Goal: Check status: Check status

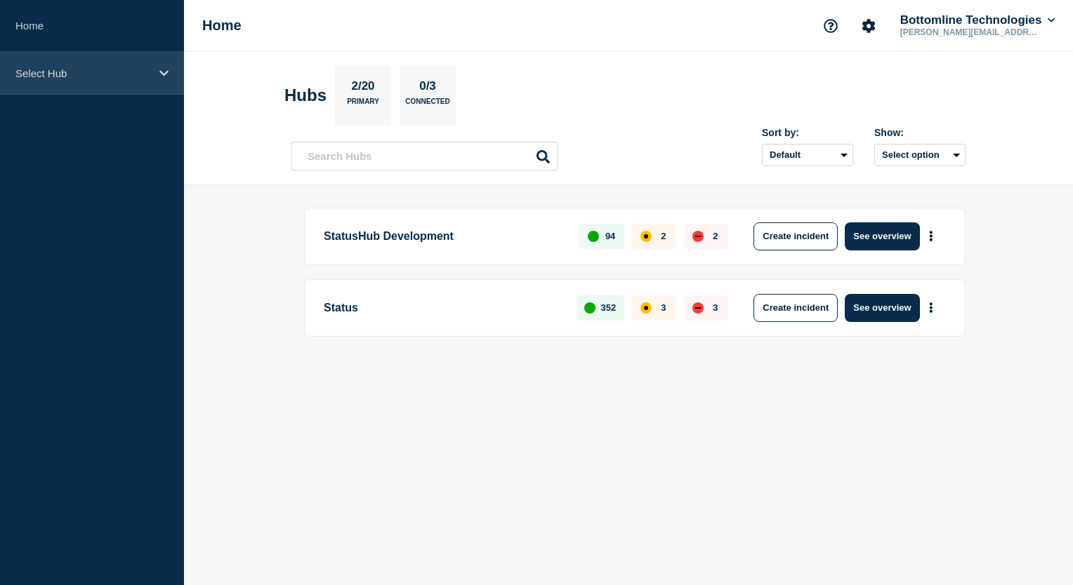
click at [170, 79] on div "Select Hub" at bounding box center [92, 73] width 184 height 43
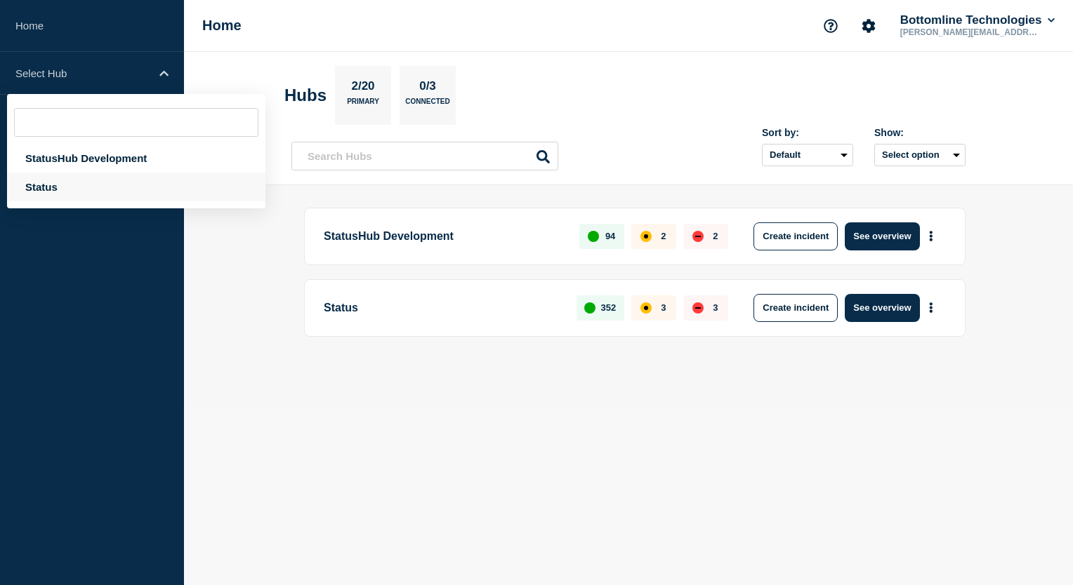
click at [56, 192] on div "Status" at bounding box center [136, 187] width 258 height 29
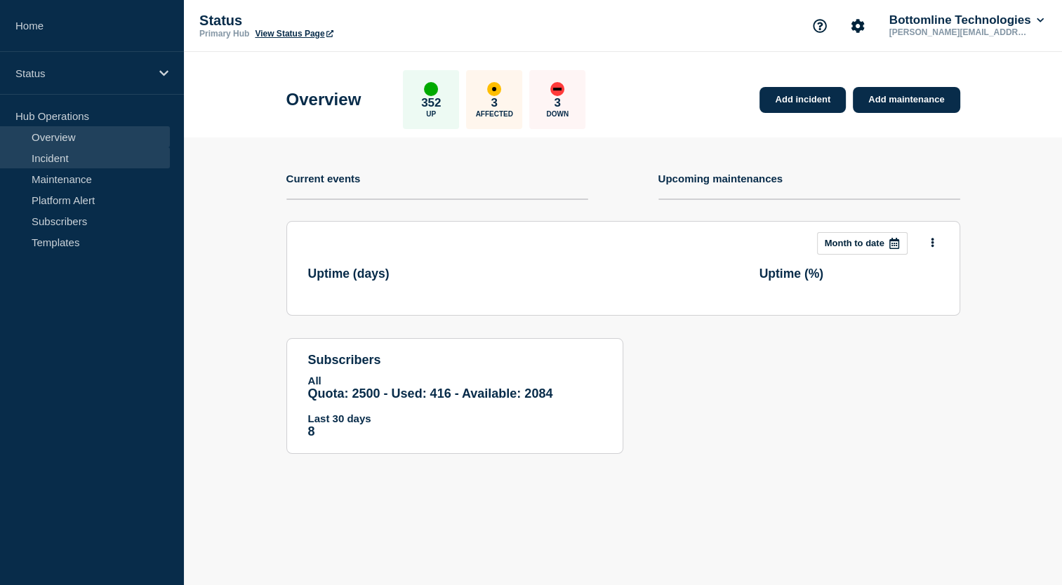
click at [67, 159] on link "Incident" at bounding box center [85, 157] width 170 height 21
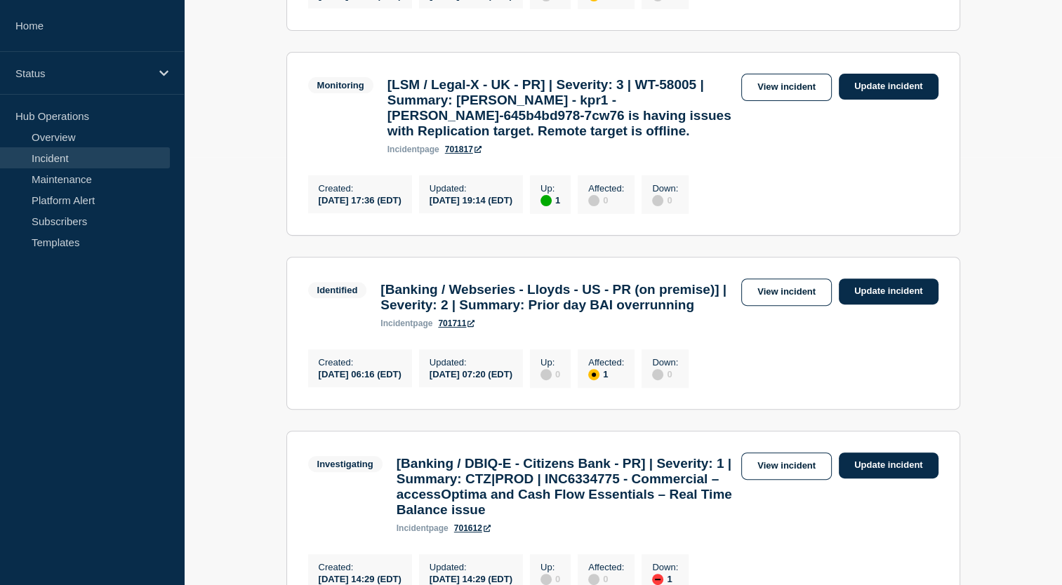
scroll to position [450, 0]
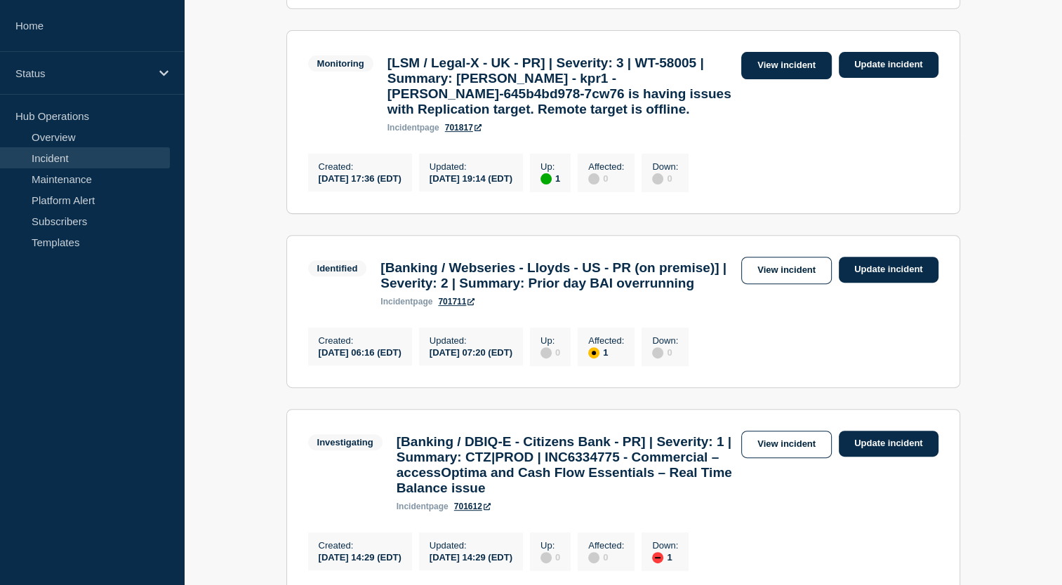
click at [772, 71] on link "View incident" at bounding box center [786, 65] width 91 height 27
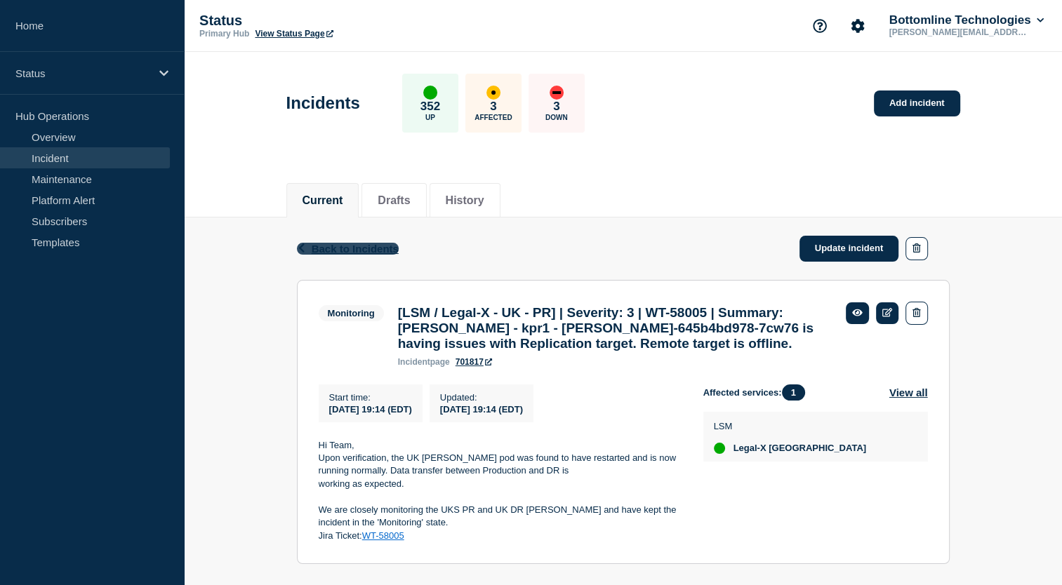
click at [341, 253] on span "Back to Incidents" at bounding box center [355, 249] width 87 height 12
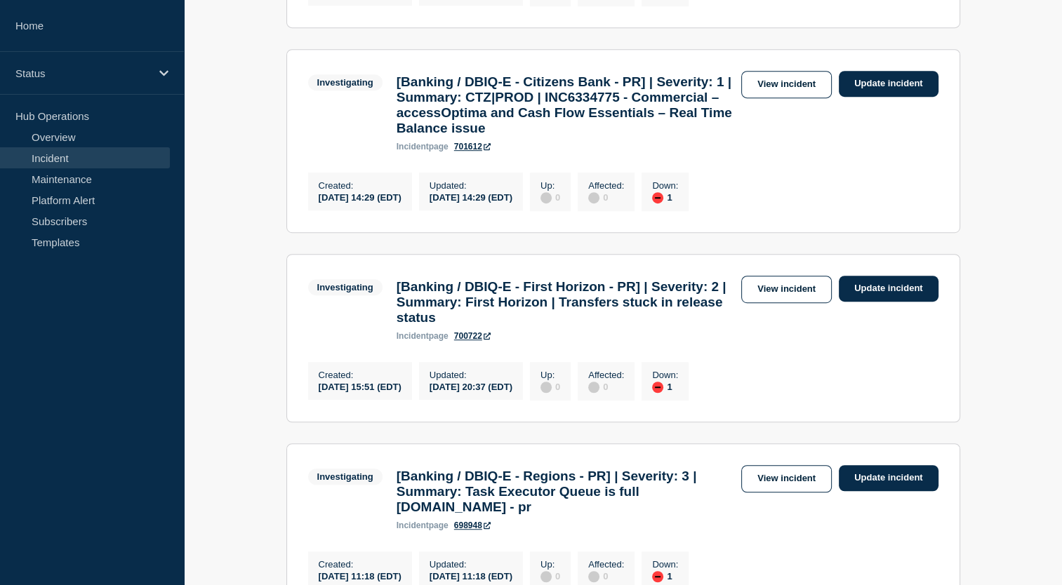
scroll to position [848, 0]
